Goal: Task Accomplishment & Management: Manage account settings

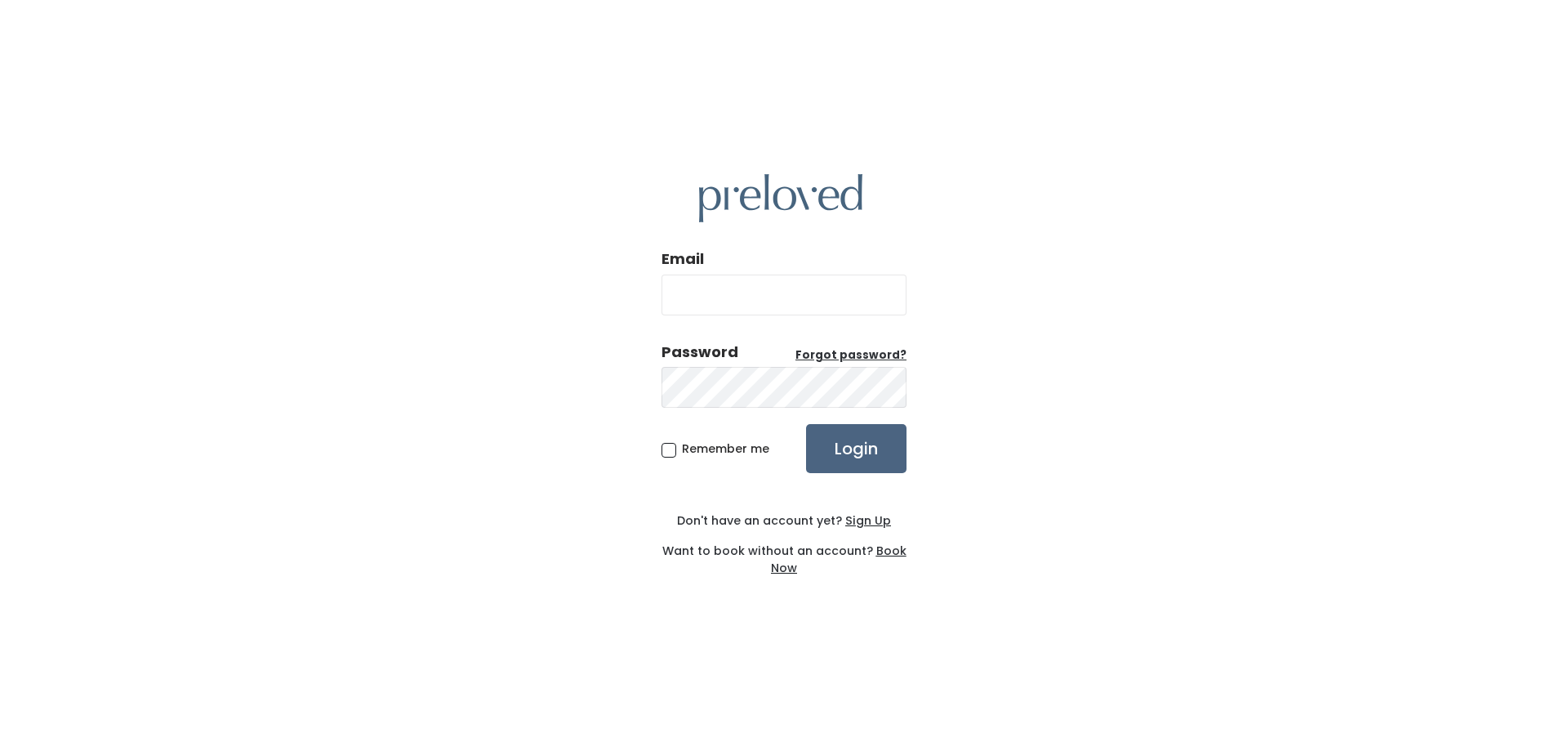
type input "katiebernardeisterhold@gmail.com"
click at [859, 449] on input "Login" at bounding box center [855, 448] width 100 height 49
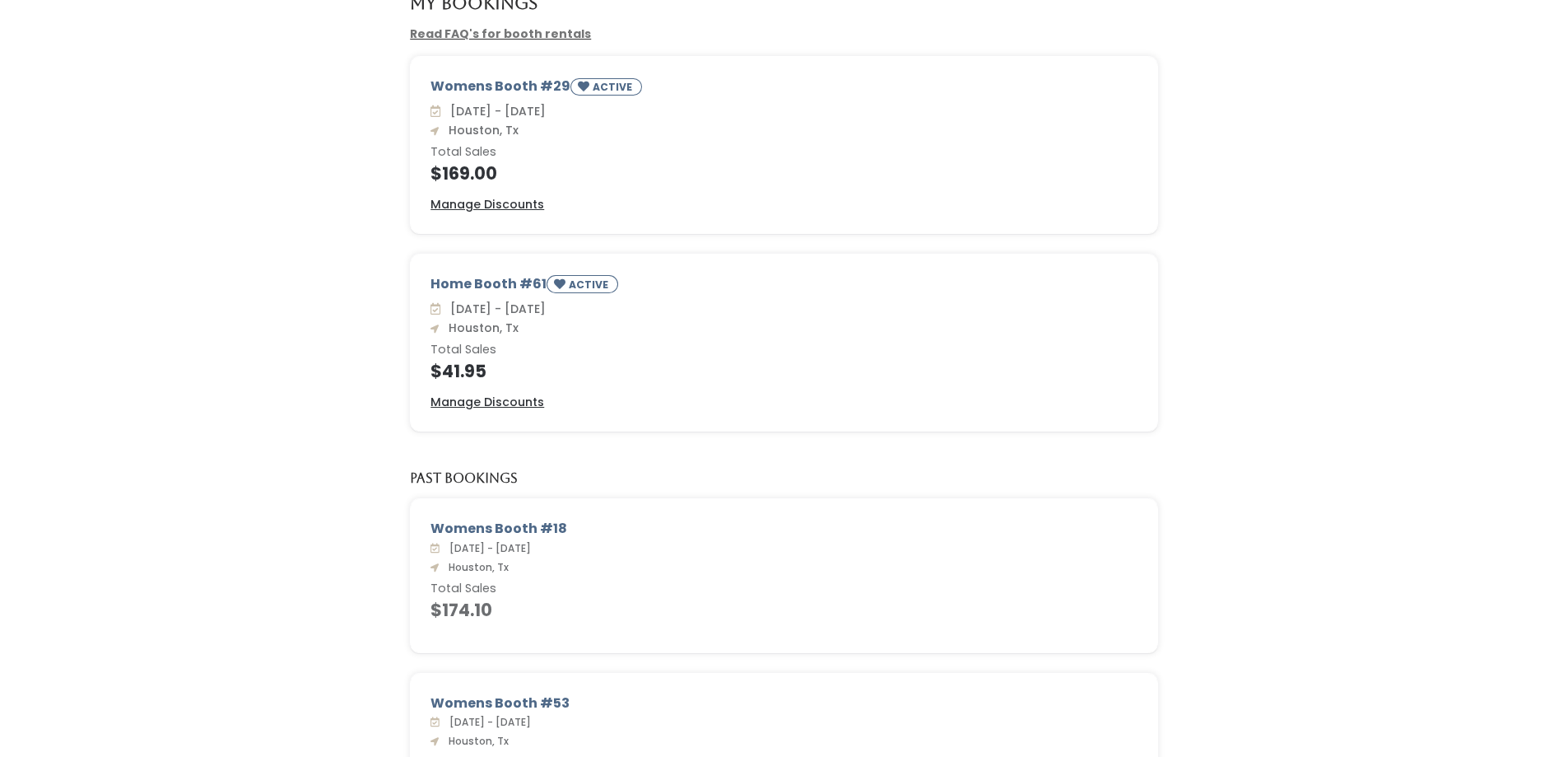
scroll to position [165, 0]
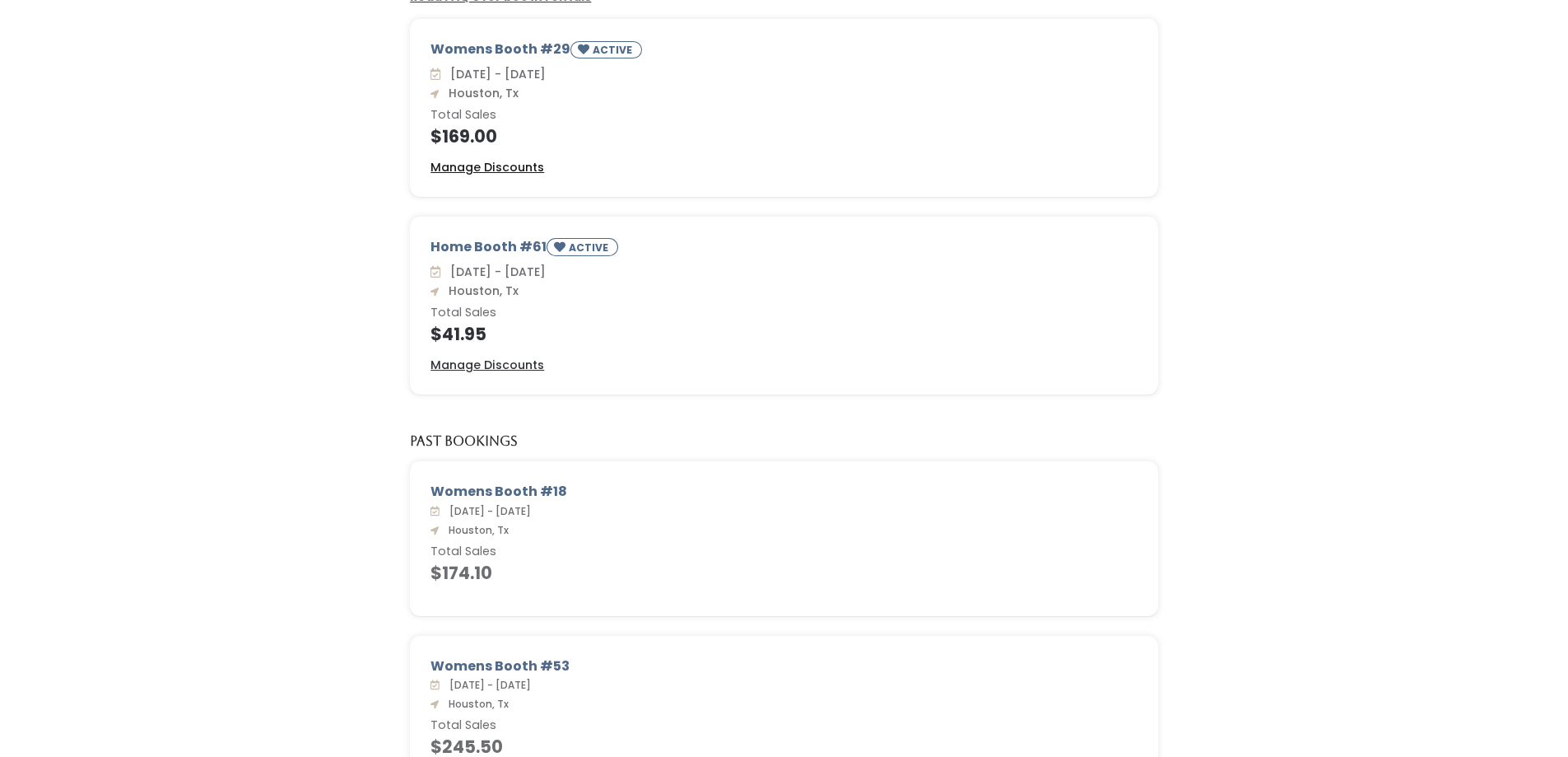
click at [475, 173] on u "Manage Discounts" at bounding box center [487, 167] width 114 height 16
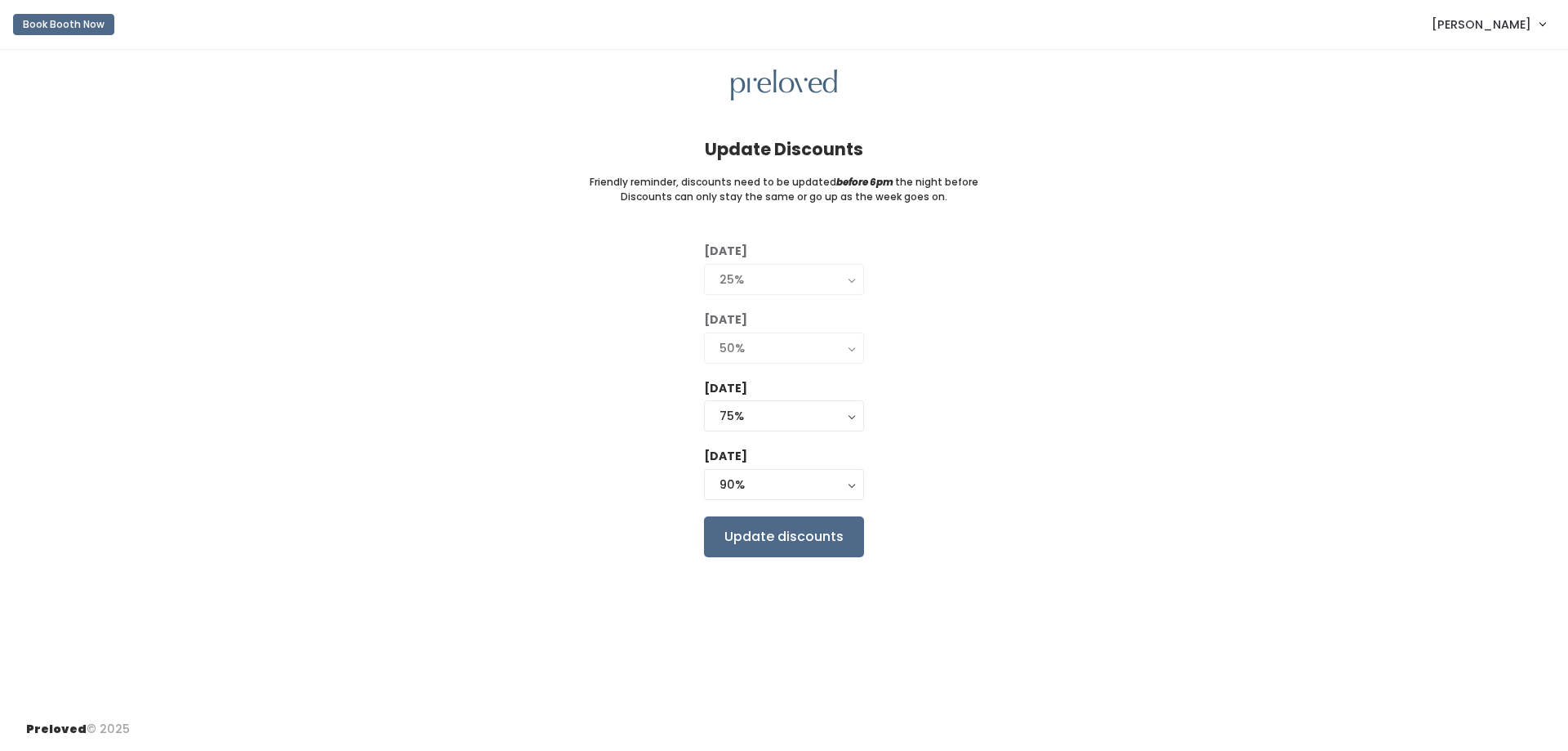
click at [1508, 35] on link "[PERSON_NAME]" at bounding box center [1487, 24] width 146 height 35
click at [1491, 64] on link "My bookings" at bounding box center [1487, 64] width 146 height 30
